Goal: Information Seeking & Learning: Learn about a topic

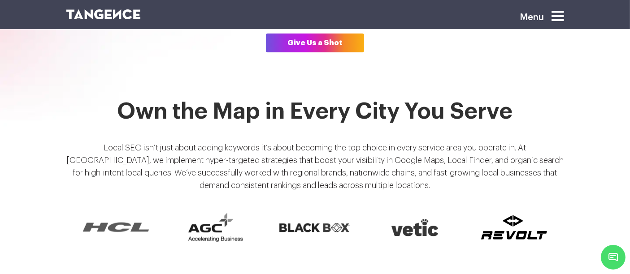
scroll to position [629, 0]
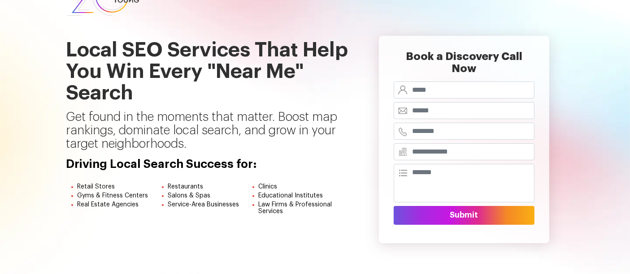
scroll to position [43, 0]
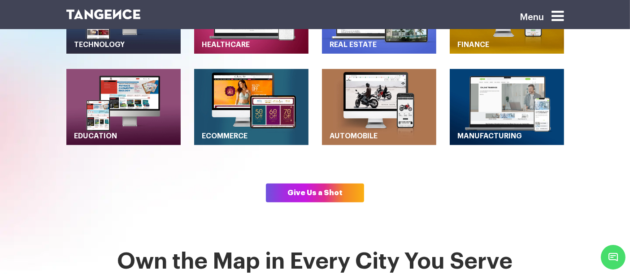
scroll to position [475, 0]
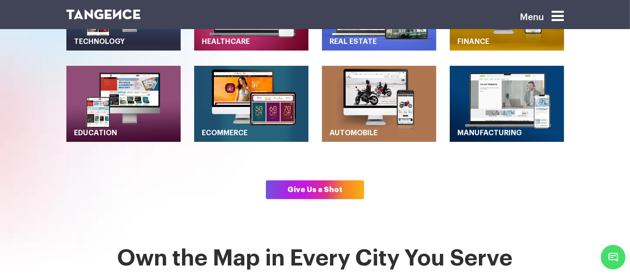
click at [310, 181] on link "Give Us a Shot" at bounding box center [315, 190] width 98 height 19
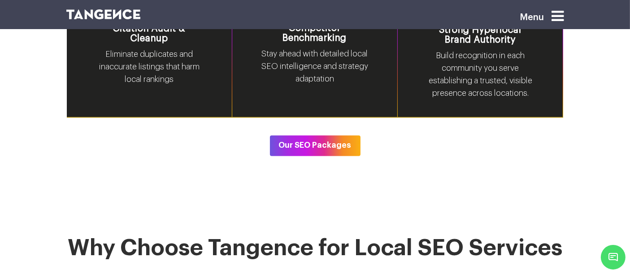
scroll to position [1573, 0]
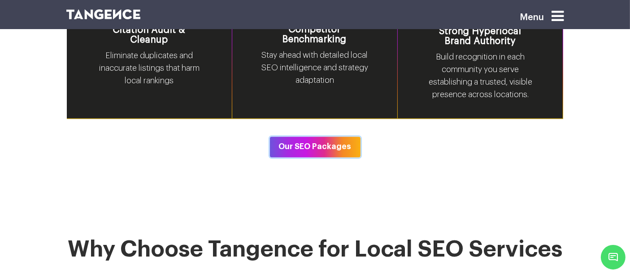
click at [297, 137] on button "Our SEO Packages" at bounding box center [315, 147] width 91 height 21
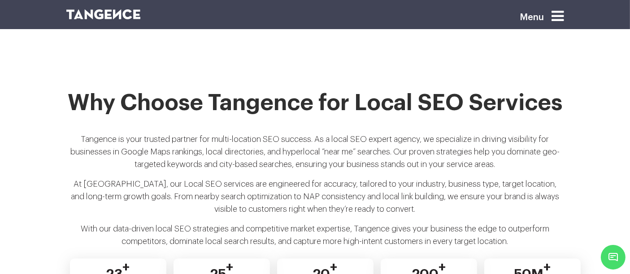
scroll to position [1717, 0]
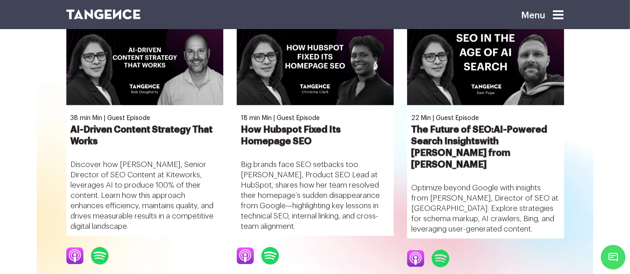
scroll to position [726, 0]
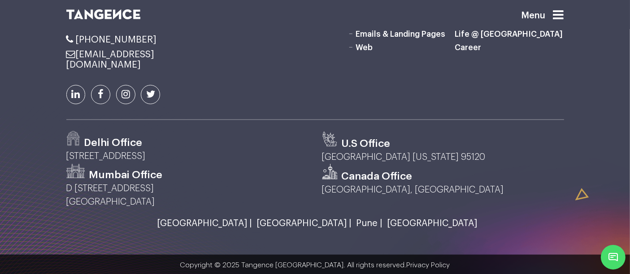
scroll to position [1153, 0]
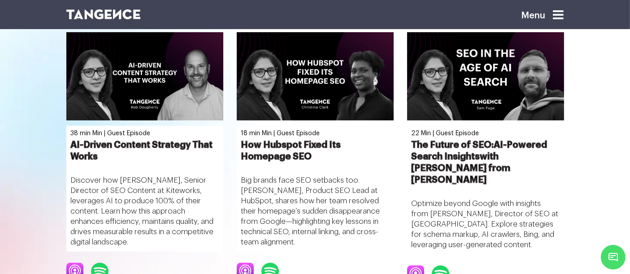
scroll to position [392, 0]
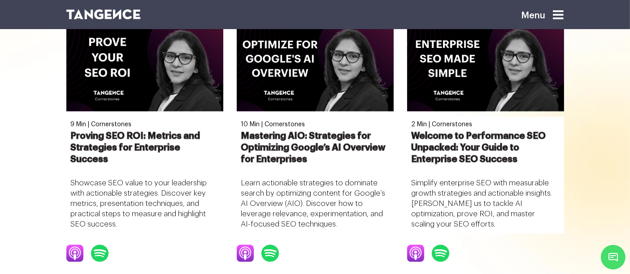
scroll to position [1174, 0]
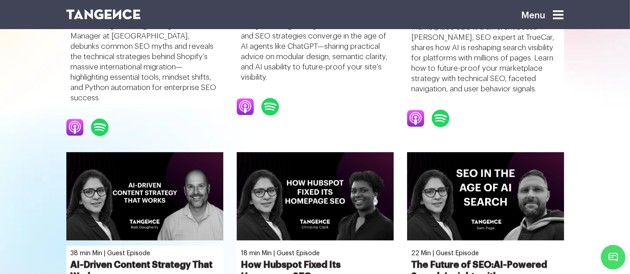
scroll to position [225, 0]
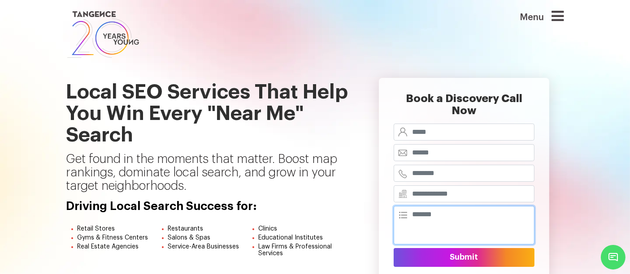
click at [404, 206] on textarea at bounding box center [464, 225] width 141 height 39
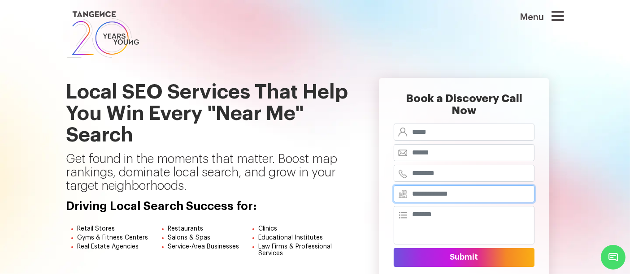
click at [410, 186] on input "text" at bounding box center [464, 194] width 141 height 17
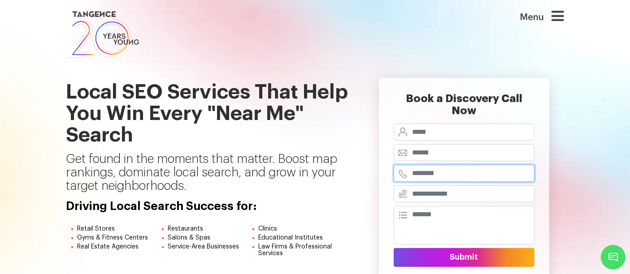
click at [404, 165] on input "tel" at bounding box center [464, 173] width 141 height 17
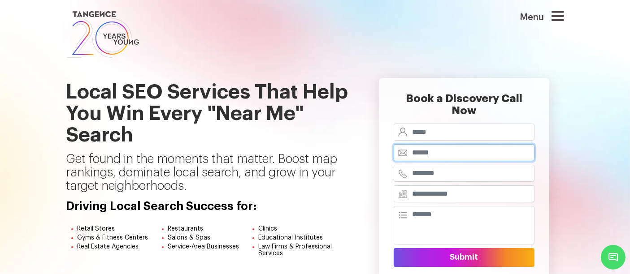
click at [403, 144] on input "email" at bounding box center [464, 152] width 141 height 17
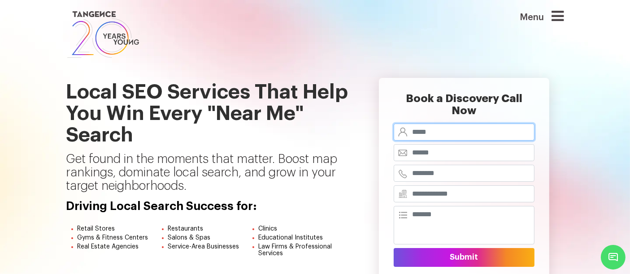
click at [408, 124] on input "text" at bounding box center [464, 132] width 141 height 17
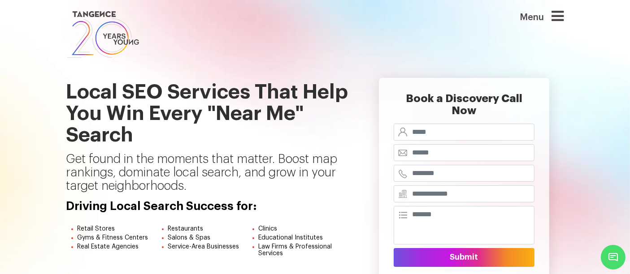
drag, startPoint x: 388, startPoint y: 54, endPoint x: 381, endPoint y: 53, distance: 6.3
click at [381, 53] on link at bounding box center [272, 34] width 412 height 51
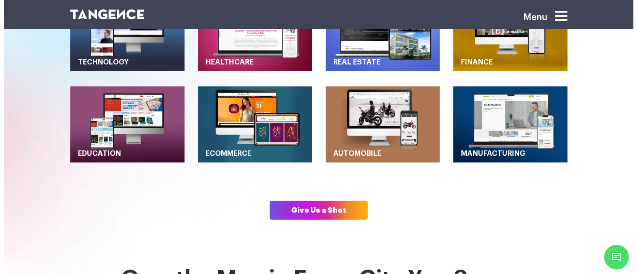
scroll to position [455, 0]
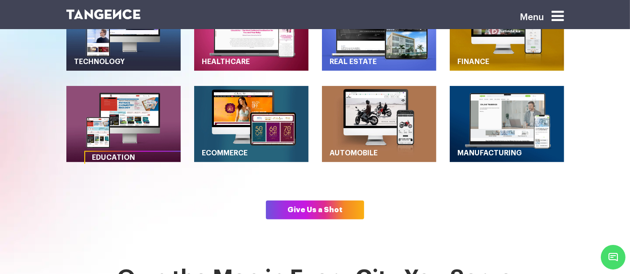
click at [107, 91] on img "button" at bounding box center [123, 124] width 114 height 76
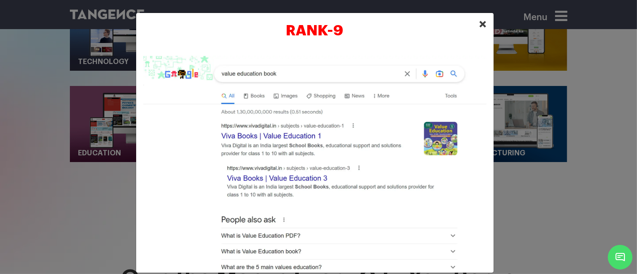
click at [480, 25] on span "×" at bounding box center [484, 23] width 8 height 13
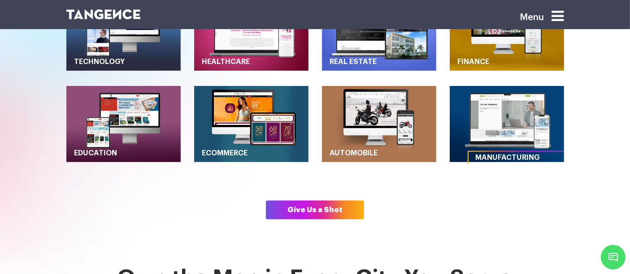
click at [476, 123] on img "button" at bounding box center [507, 124] width 114 height 76
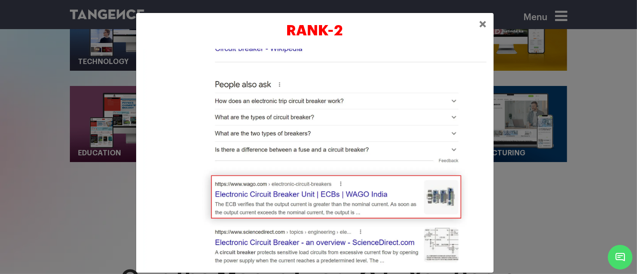
scroll to position [166, 0]
click at [480, 22] on span "×" at bounding box center [484, 23] width 8 height 13
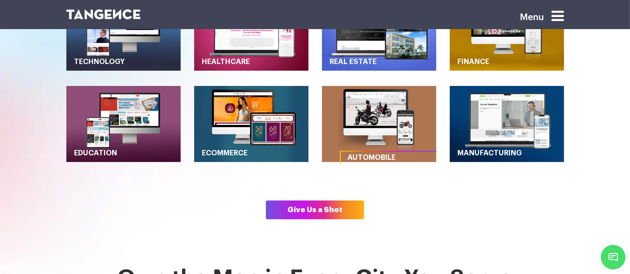
click at [354, 122] on img "button" at bounding box center [379, 124] width 114 height 76
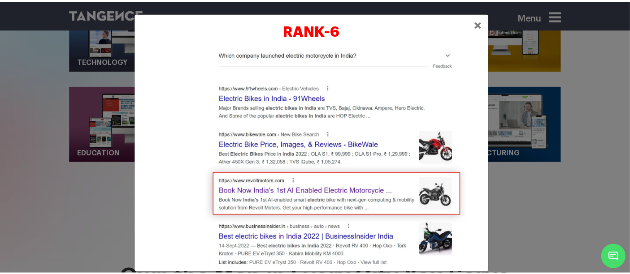
scroll to position [372, 0]
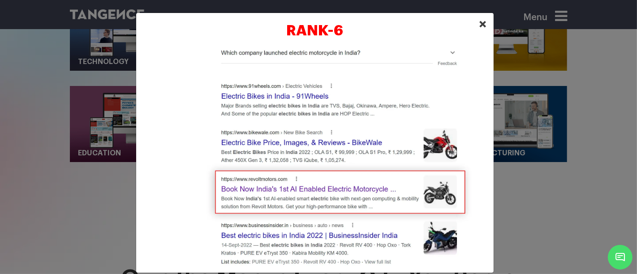
click at [480, 27] on span "×" at bounding box center [484, 23] width 8 height 13
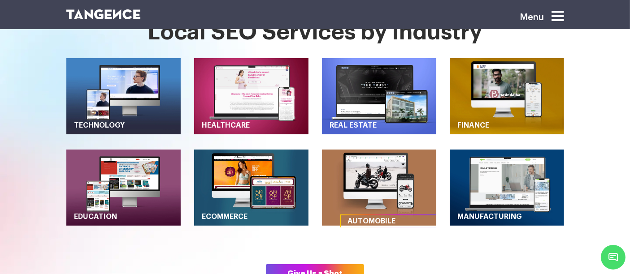
scroll to position [390, 0]
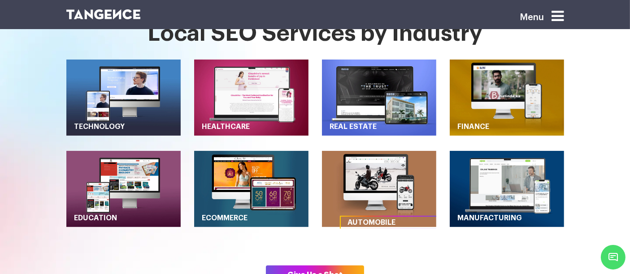
click at [346, 138] on div "Automobile" at bounding box center [379, 183] width 128 height 91
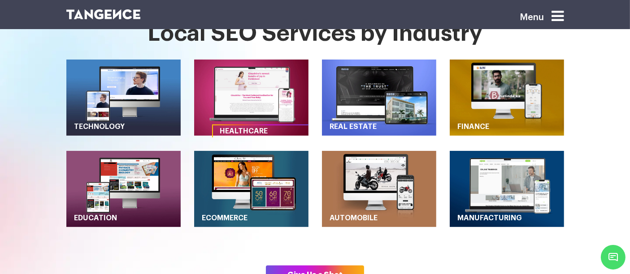
click at [287, 104] on img "button" at bounding box center [251, 98] width 114 height 76
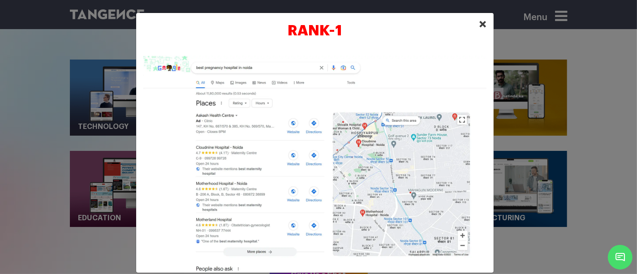
click at [480, 25] on span "×" at bounding box center [484, 23] width 8 height 13
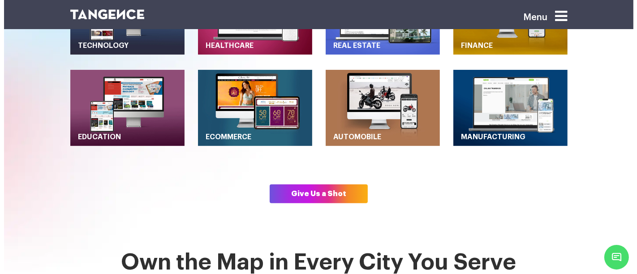
scroll to position [471, 0]
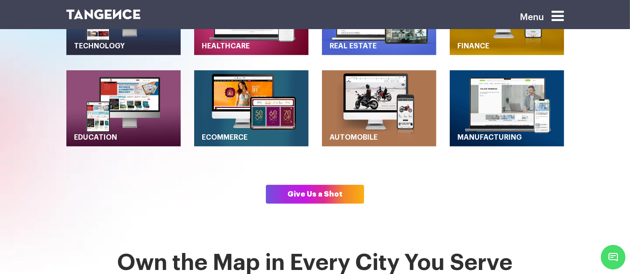
click at [194, 0] on button "button" at bounding box center [251, 17] width 114 height 76
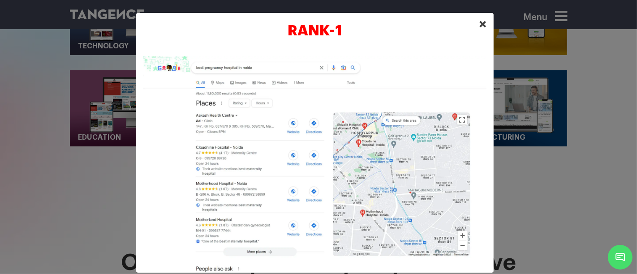
click at [480, 24] on span "×" at bounding box center [484, 23] width 8 height 13
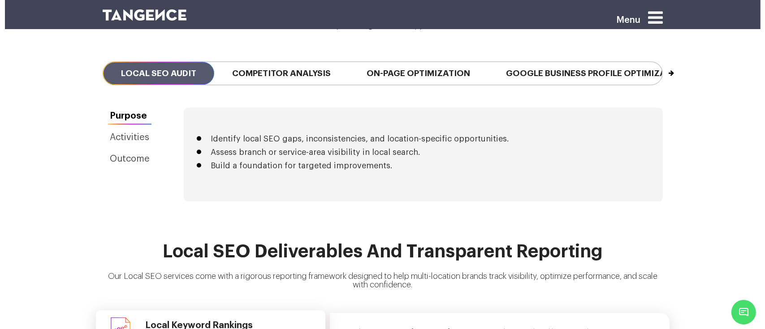
scroll to position [2098, 0]
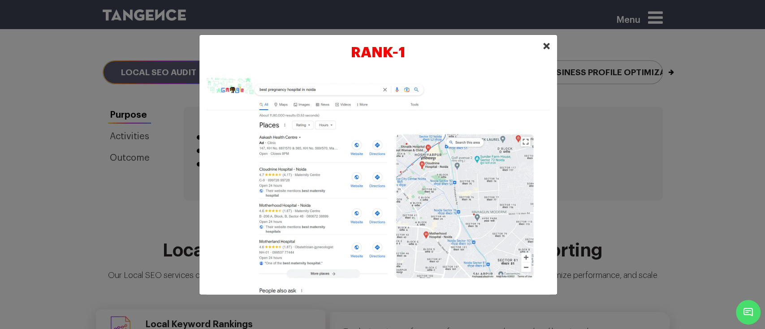
click at [547, 46] on span "×" at bounding box center [547, 45] width 8 height 13
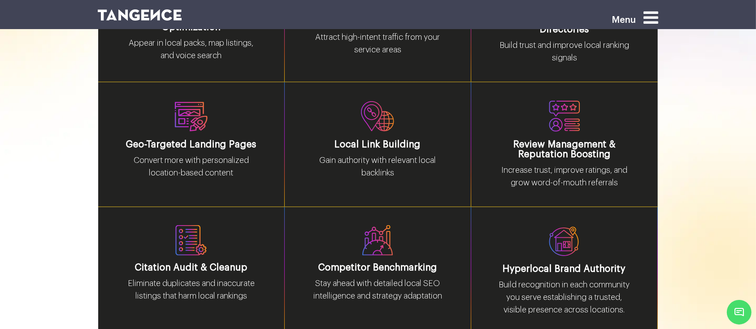
scroll to position [1344, 0]
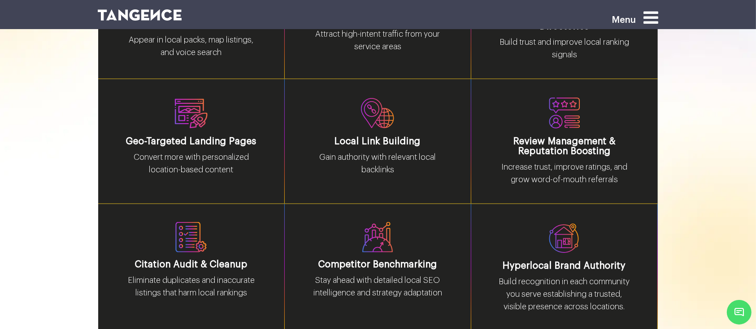
click at [380, 204] on div "Competitor Benchmarking Stay ahead with detailed local SEO intelligence and str…" at bounding box center [378, 268] width 186 height 128
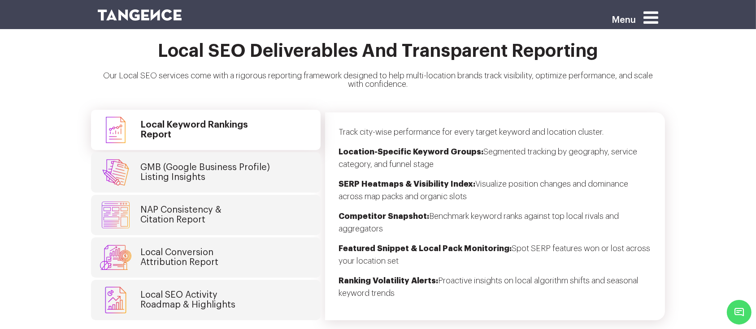
scroll to position [2299, 0]
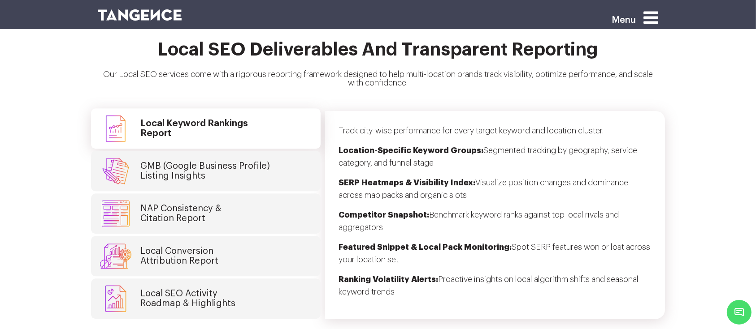
click at [256, 194] on link "NAP Consistency & Citation Report" at bounding box center [206, 214] width 230 height 40
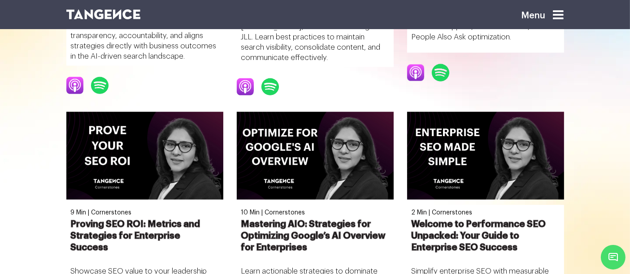
scroll to position [1084, 0]
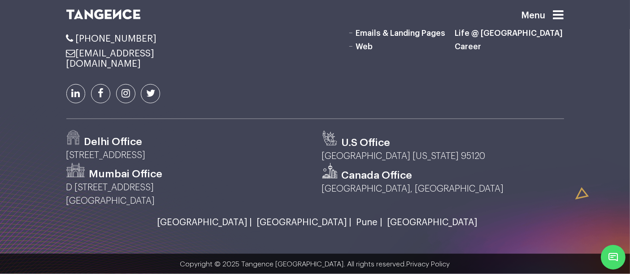
scroll to position [1240, 0]
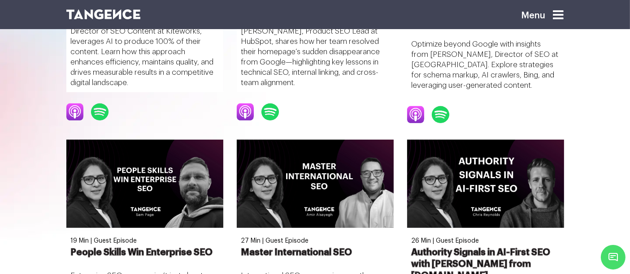
scroll to position [504, 0]
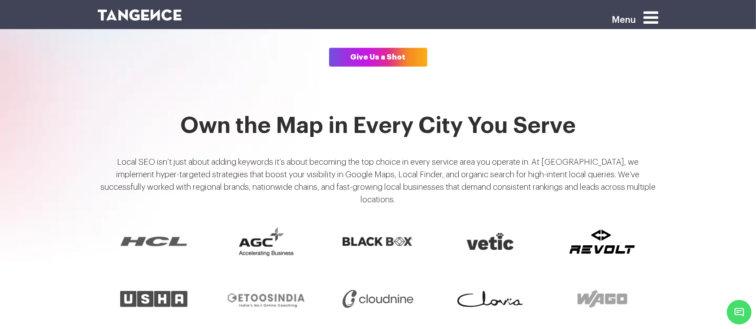
click at [81, 131] on section "Own the Map in Every City You Serve Local SEO isn’t just about adding keywords …" at bounding box center [378, 260] width 756 height 293
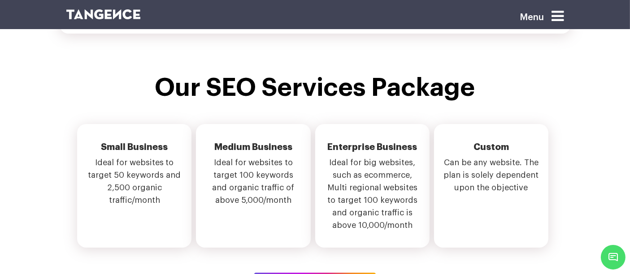
scroll to position [3261, 0]
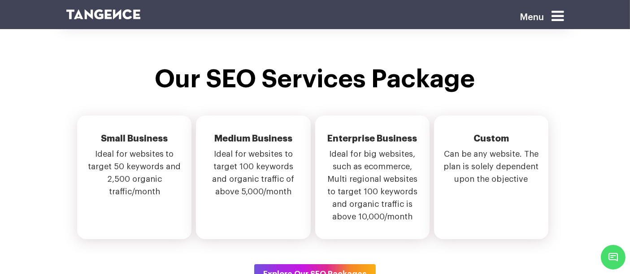
click at [264, 77] on div "Our SEO Services Package Small Business Ideal for websites to target 50 keyword…" at bounding box center [315, 175] width 511 height 220
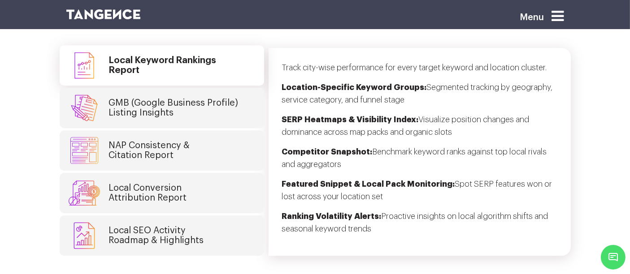
scroll to position [2328, 0]
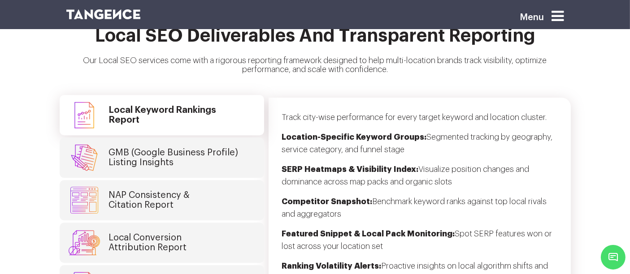
click at [207, 148] on h4 "GMB (Google Business Profile) Listing Insights" at bounding box center [174, 158] width 130 height 20
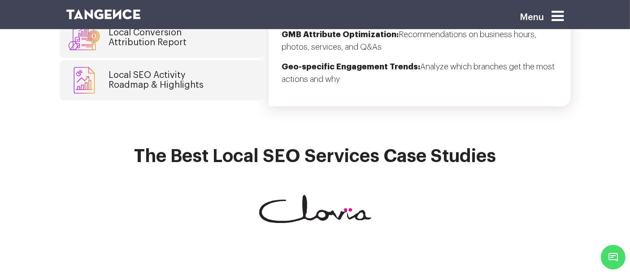
scroll to position [2541, 0]
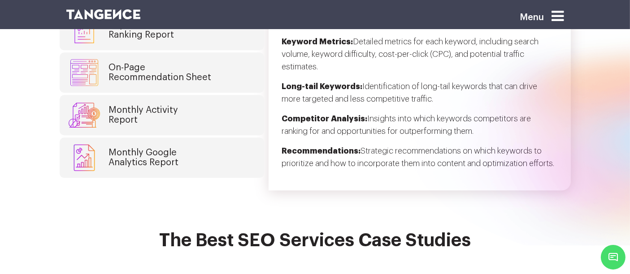
scroll to position [2358, 0]
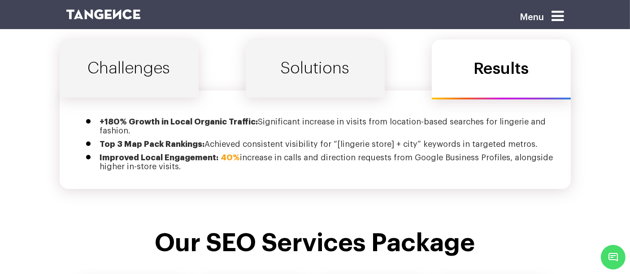
scroll to position [3102, 0]
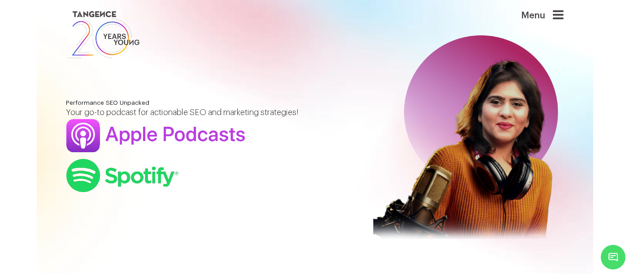
click at [259, 30] on link at bounding box center [272, 35] width 412 height 52
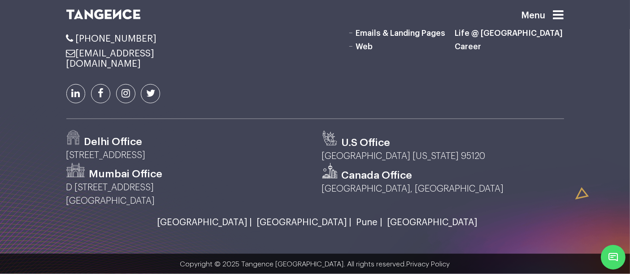
scroll to position [1179, 0]
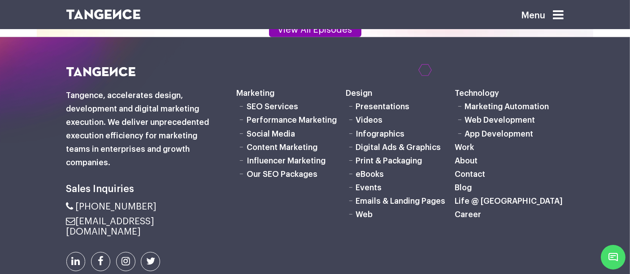
scroll to position [957, 0]
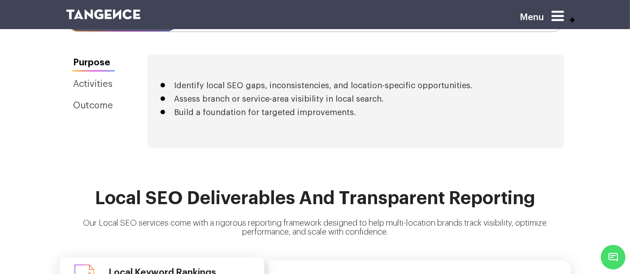
scroll to position [2165, 0]
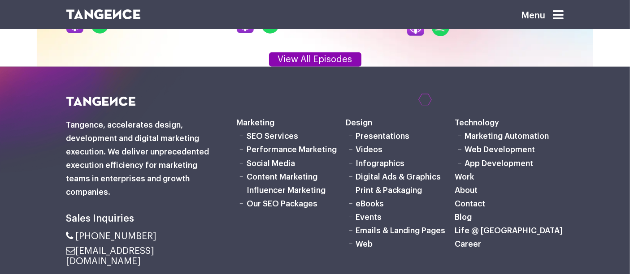
scroll to position [956, 0]
